Goal: Check status: Check status

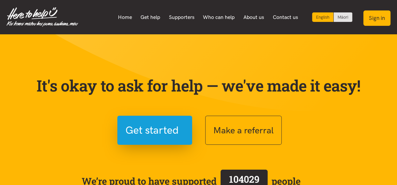
click at [377, 16] on button "Sign in" at bounding box center [377, 17] width 27 height 15
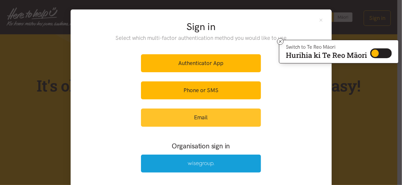
drag, startPoint x: 190, startPoint y: 118, endPoint x: 193, endPoint y: 115, distance: 4.2
click at [190, 118] on link "Email" at bounding box center [201, 118] width 120 height 18
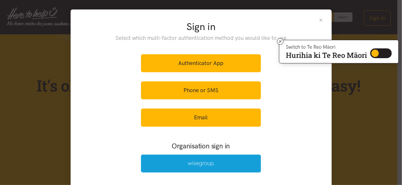
click at [278, 41] on icon at bounding box center [280, 41] width 5 height 5
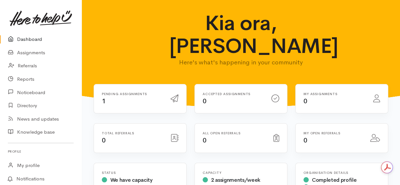
click at [147, 92] on div "Pending assignments 1" at bounding box center [132, 98] width 69 height 13
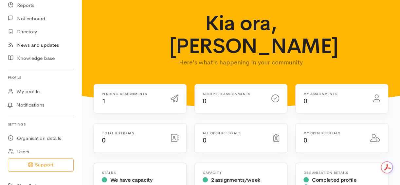
scroll to position [85, 0]
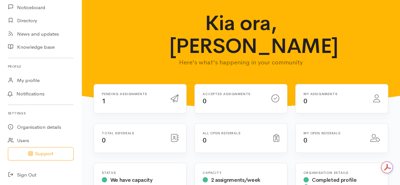
click at [172, 95] on icon at bounding box center [174, 99] width 8 height 8
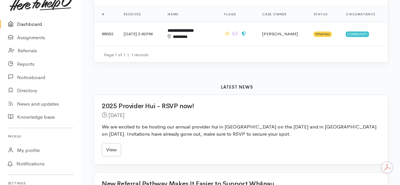
scroll to position [0, 0]
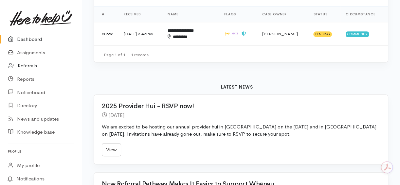
click at [31, 67] on link "Referrals" at bounding box center [40, 65] width 81 height 13
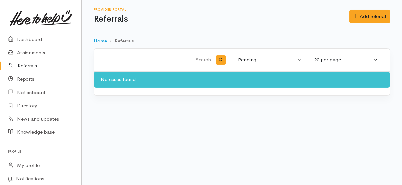
drag, startPoint x: 161, startPoint y: 114, endPoint x: 165, endPoint y: 108, distance: 7.6
click at [161, 115] on body "Support Your 'Here to help u' liaison Your contact within the 'Here to help u' …" at bounding box center [201, 92] width 402 height 185
click at [127, 82] on div "No cases found" at bounding box center [242, 80] width 296 height 16
click at [348, 61] on div "20 per page" at bounding box center [343, 60] width 58 height 8
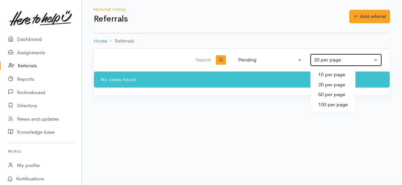
click at [348, 60] on div "20 per page" at bounding box center [343, 60] width 58 height 8
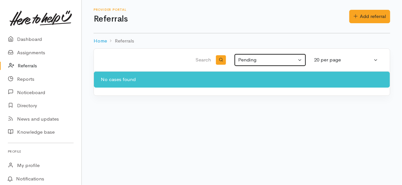
click at [271, 54] on button "Pending" at bounding box center [270, 60] width 72 height 13
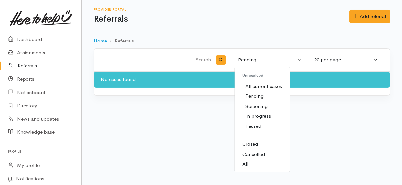
click at [260, 86] on span "All current cases" at bounding box center [264, 87] width 37 height 8
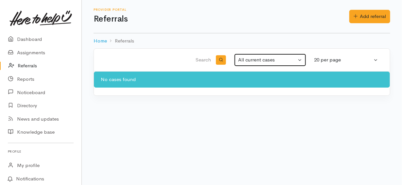
click at [257, 60] on div "All current cases" at bounding box center [267, 60] width 58 height 8
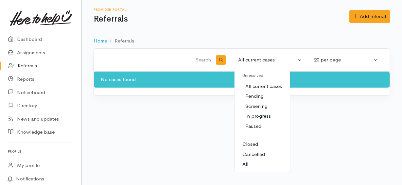
click at [247, 162] on span "All" at bounding box center [245, 165] width 6 height 8
select select "All"
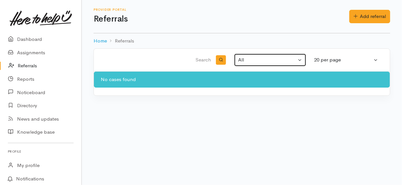
click at [260, 59] on div "All" at bounding box center [267, 60] width 58 height 8
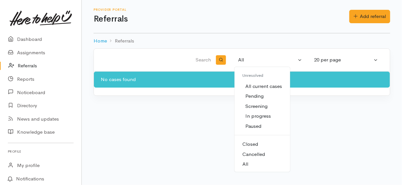
drag, startPoint x: 217, startPoint y: 28, endPoint x: 214, endPoint y: 31, distance: 3.5
click at [217, 29] on div "Provider Portal Referrals Add referral Add referral" at bounding box center [242, 16] width 297 height 33
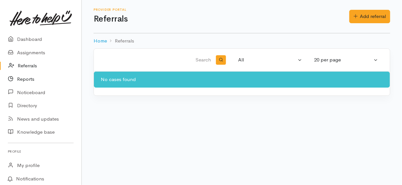
click at [31, 81] on link "Reports" at bounding box center [40, 79] width 81 height 13
click at [33, 37] on link "Dashboard" at bounding box center [40, 39] width 81 height 13
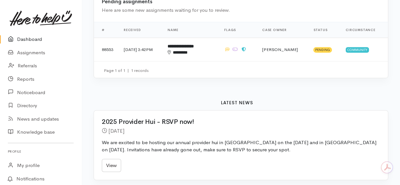
scroll to position [174, 0]
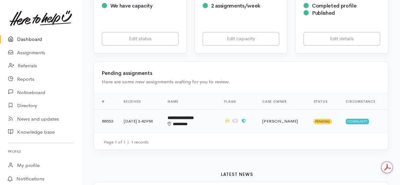
click at [280, 109] on td "[PERSON_NAME]" at bounding box center [282, 121] width 51 height 24
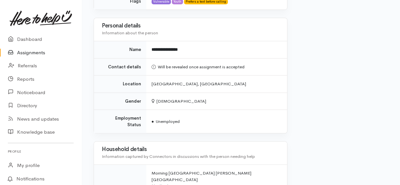
scroll to position [349, 0]
